Goal: Find specific page/section: Find specific page/section

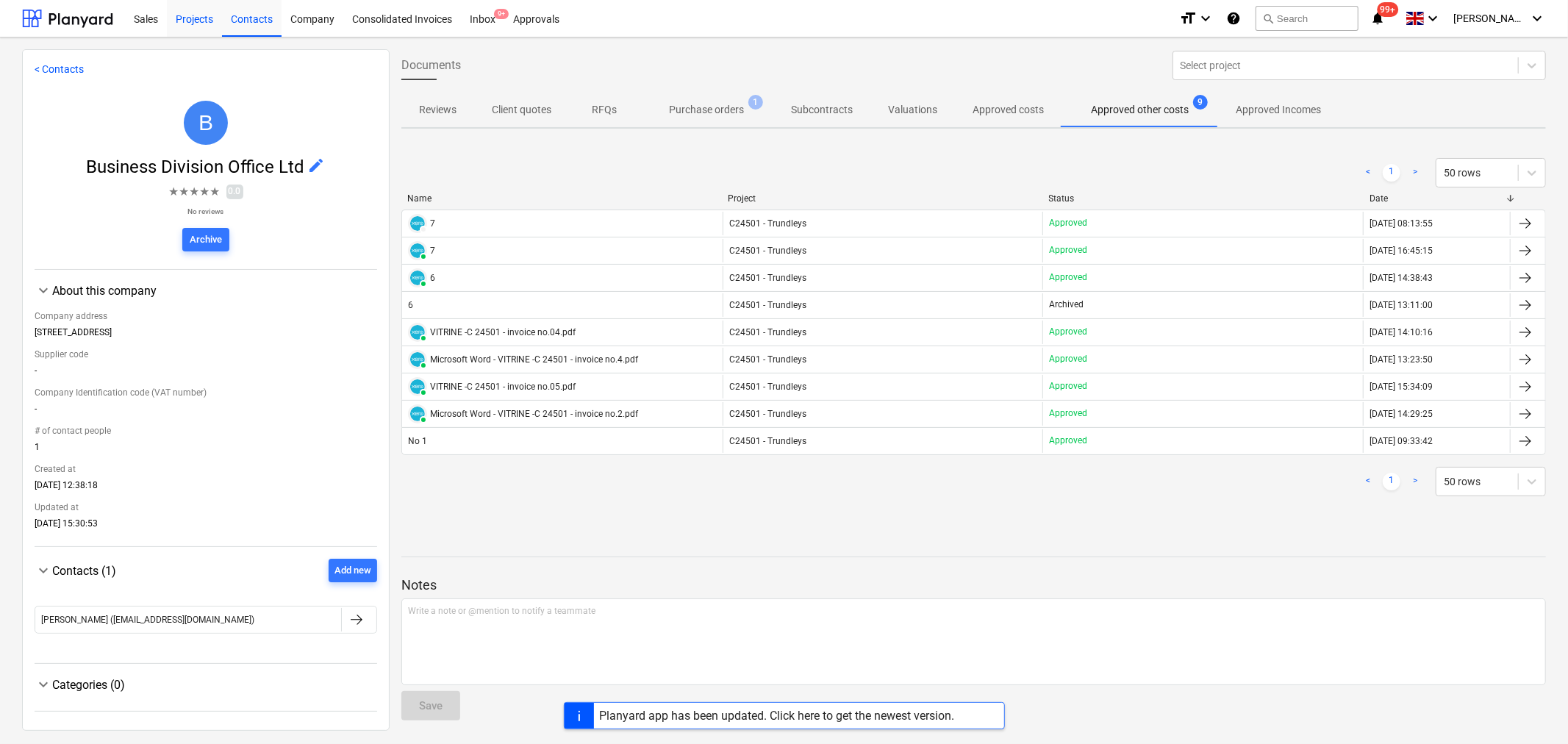
click at [195, 19] on div "Projects" at bounding box center [195, 18] width 55 height 37
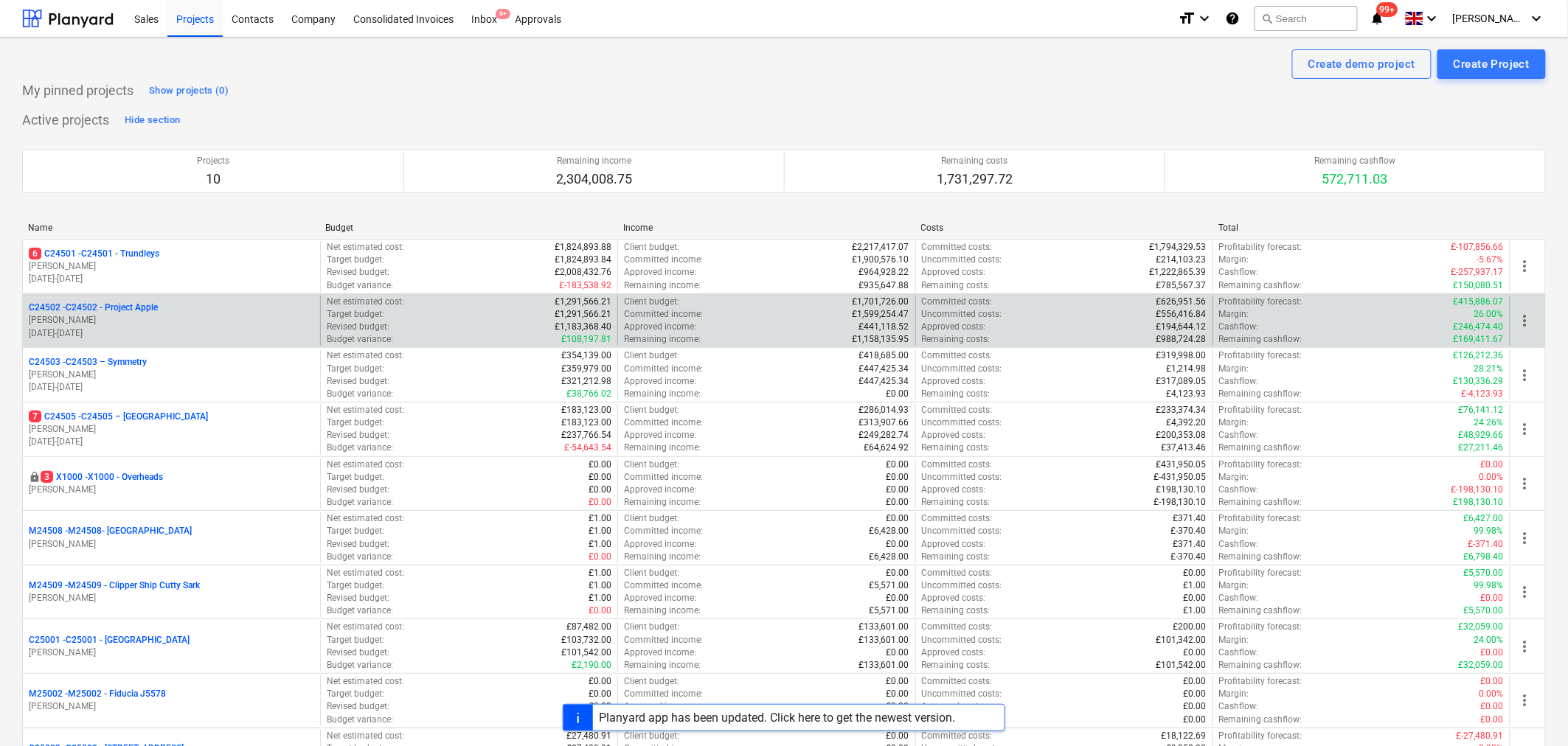
click at [109, 328] on p "[DATE] - [DATE]" at bounding box center [172, 334] width 286 height 12
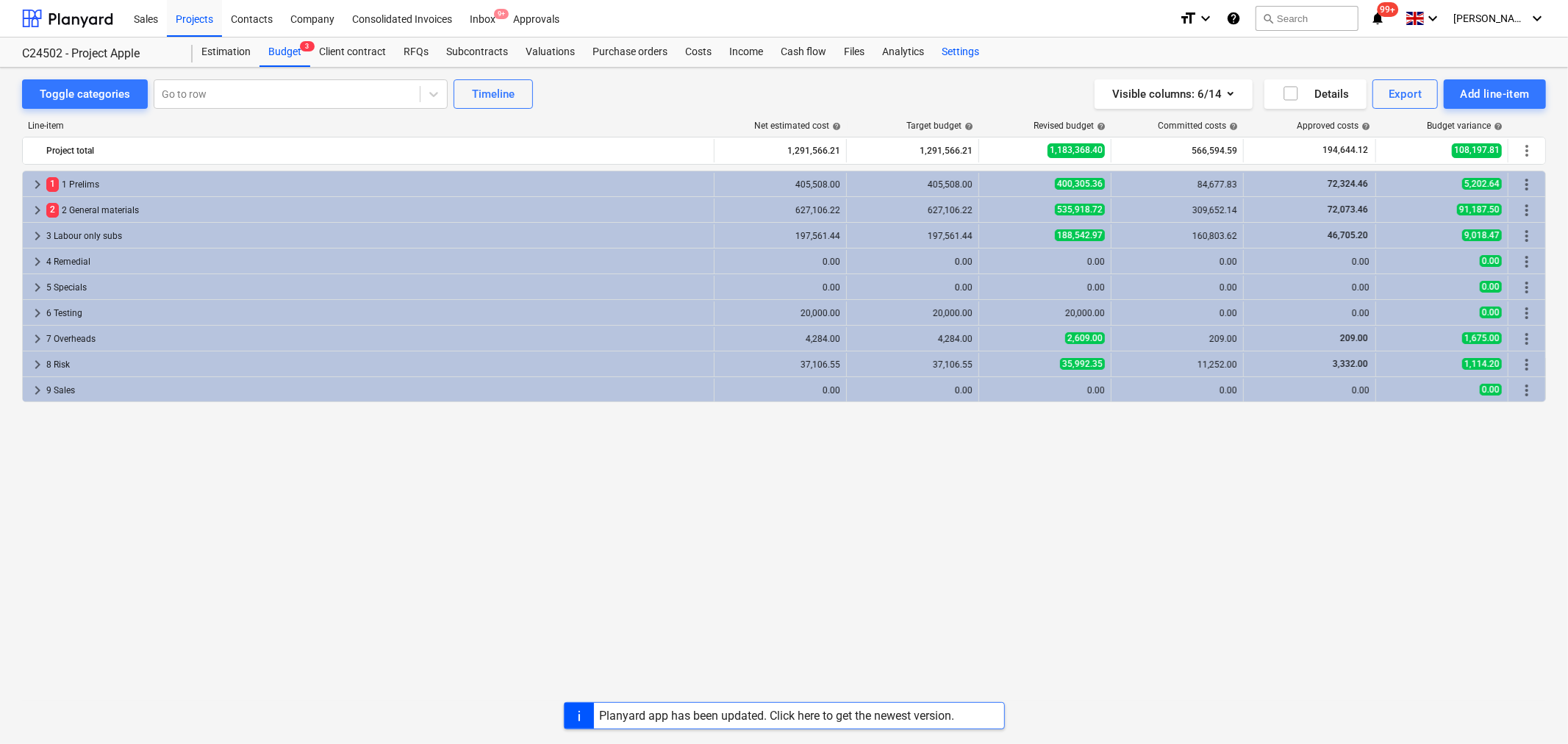
click at [965, 49] on div "Settings" at bounding box center [960, 52] width 55 height 30
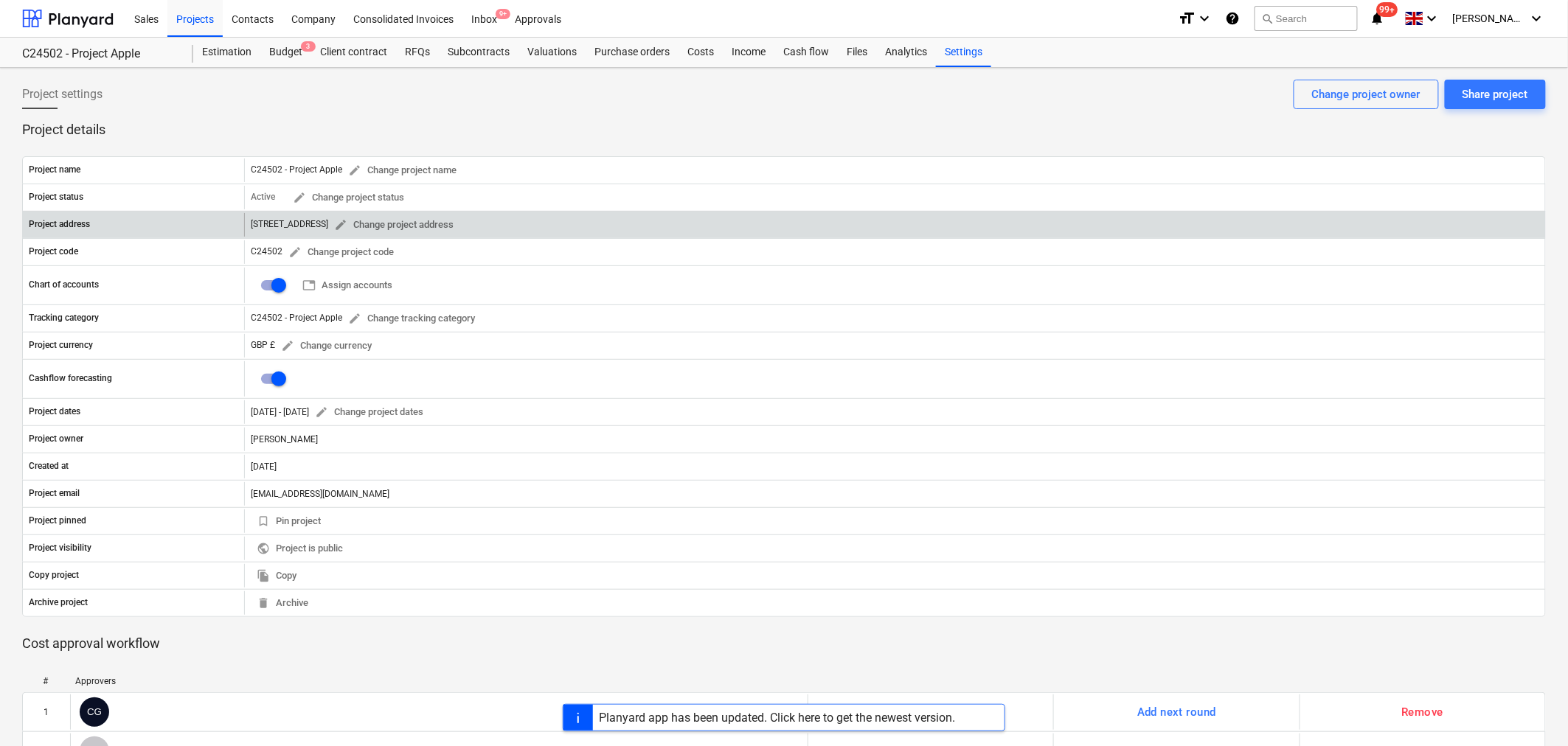
drag, startPoint x: 445, startPoint y: 220, endPoint x: 301, endPoint y: 229, distance: 144.3
click at [308, 227] on div "[STREET_ADDRESS] edit Change project address" at bounding box center [355, 225] width 209 height 23
drag, startPoint x: 249, startPoint y: 224, endPoint x: 440, endPoint y: 226, distance: 191.0
click at [440, 226] on div "[STREET_ADDRESS] edit Change project address" at bounding box center [895, 224] width 1301 height 24
copy div "[STREET_ADDRESS]"
